Goal: Communication & Community: Answer question/provide support

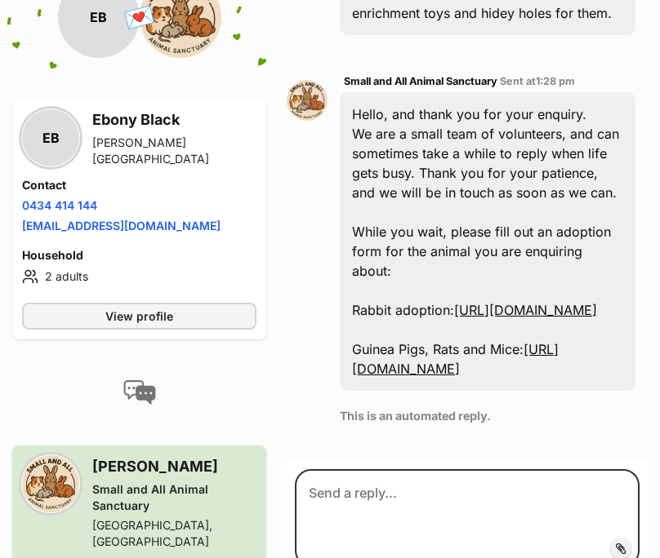
scroll to position [742, 0]
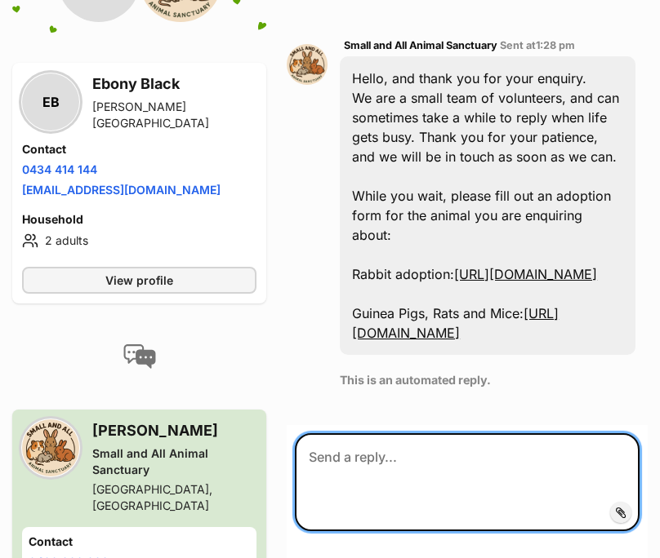
click at [449, 434] on textarea at bounding box center [467, 483] width 345 height 98
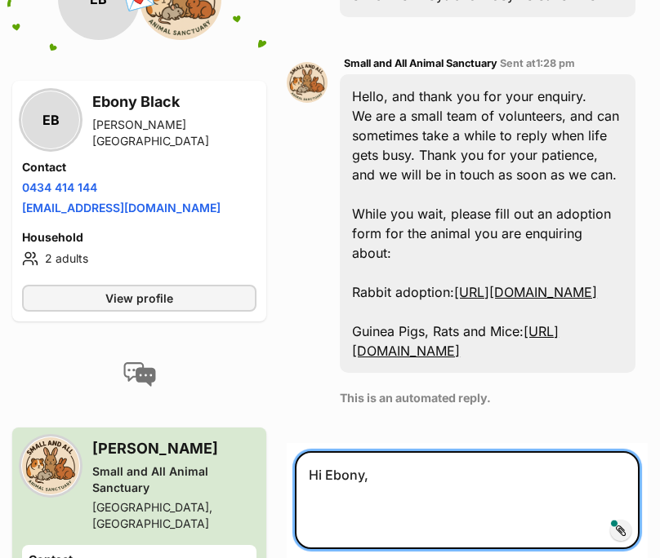
scroll to position [760, 0]
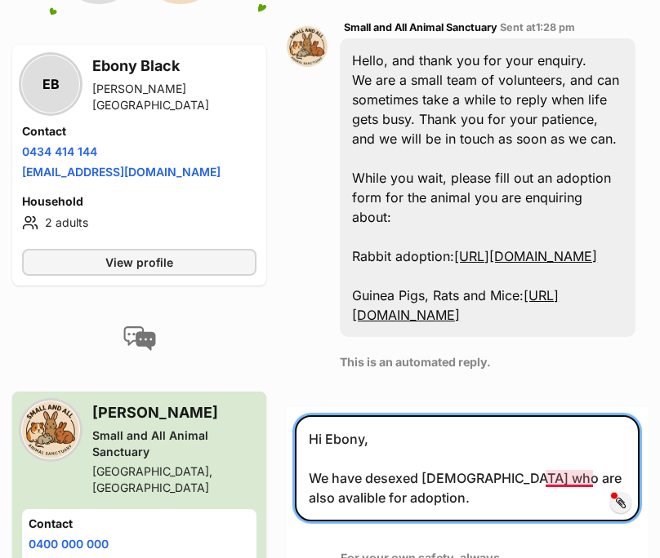
click at [567, 469] on textarea "Hi Ebony, We have desexed males who are also avalible for adoption." at bounding box center [467, 469] width 345 height 106
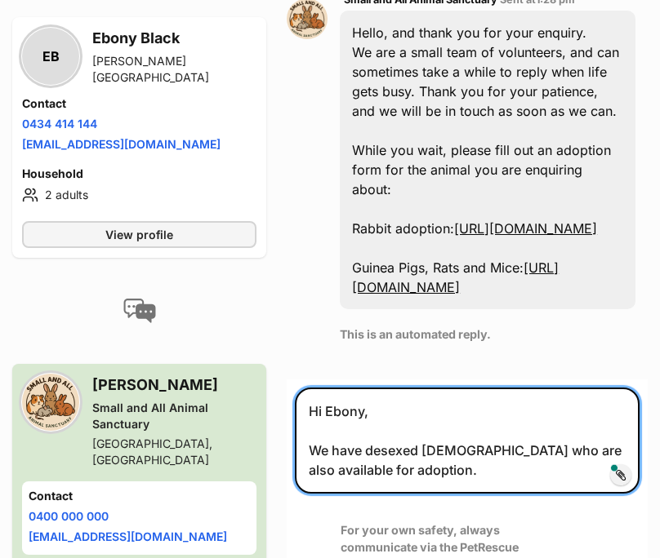
scroll to position [803, 0]
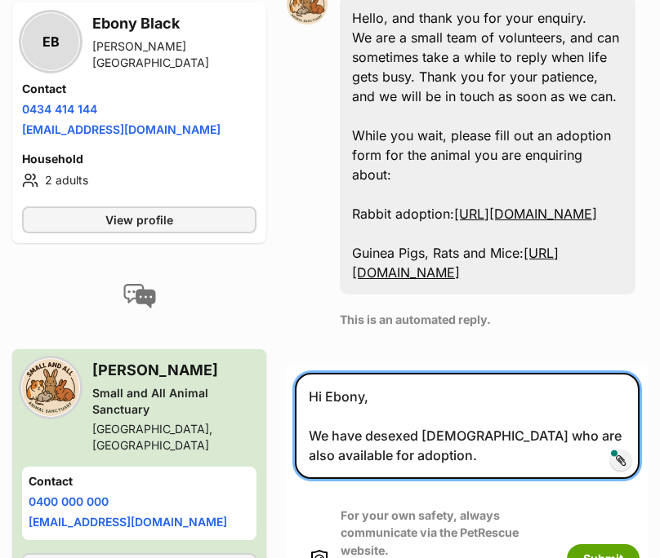
click at [409, 447] on textarea "Hi Ebony, We have desexed males who are also available for adoption." at bounding box center [467, 426] width 345 height 106
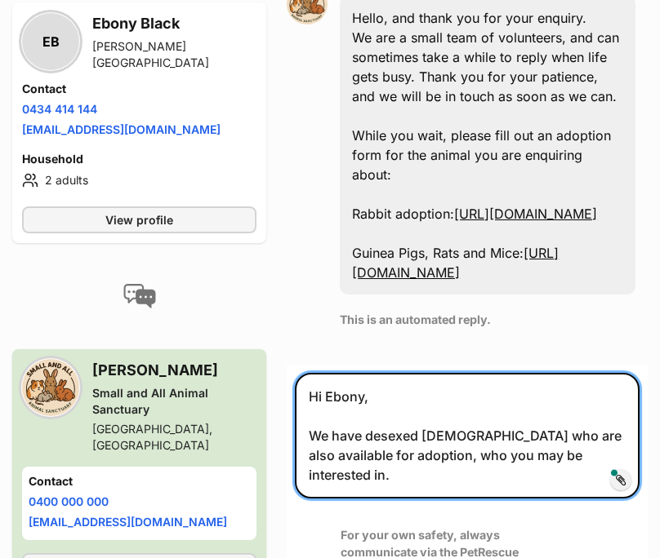
scroll to position [810, 0]
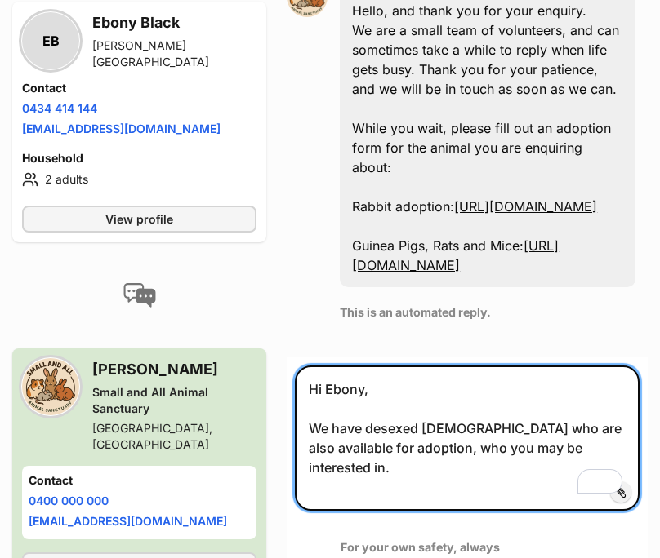
click at [462, 417] on textarea "Hi Ebony, We have desexed males who are also available for adoption, who you ma…" at bounding box center [467, 438] width 345 height 145
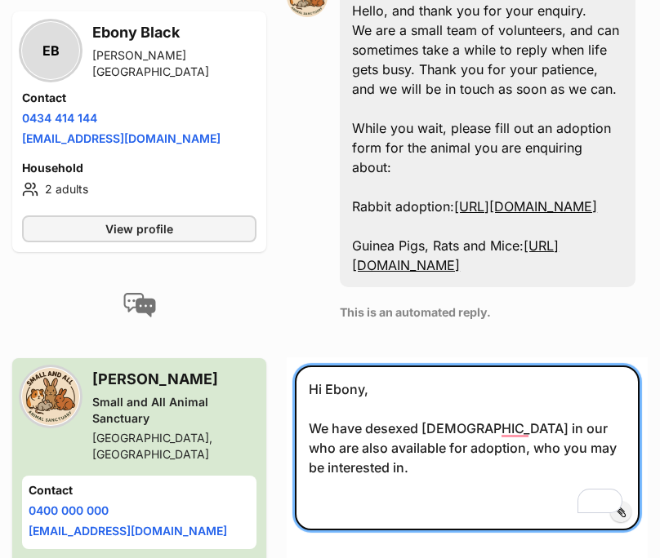
type textarea "Hi Ebony, We have desexed males in our who are also available for adoption, who…"
